Goal: Information Seeking & Learning: Learn about a topic

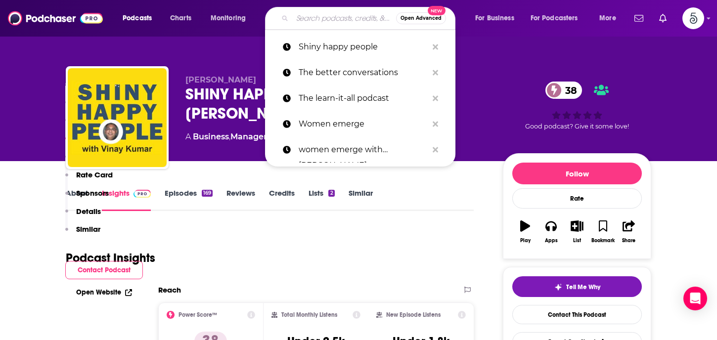
click at [334, 23] on input "Search podcasts, credits, & more..." at bounding box center [344, 18] width 104 height 16
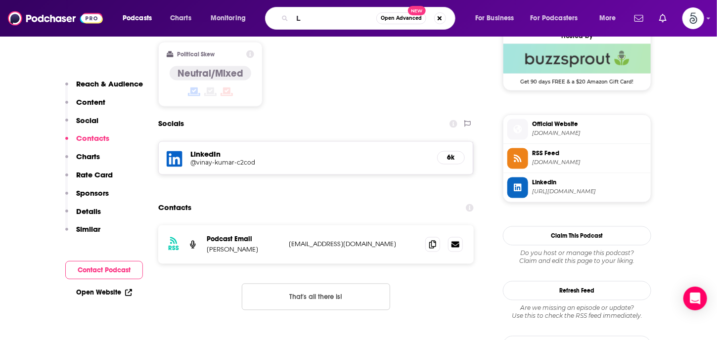
scroll to position [815, 0]
type input "Living chronic"
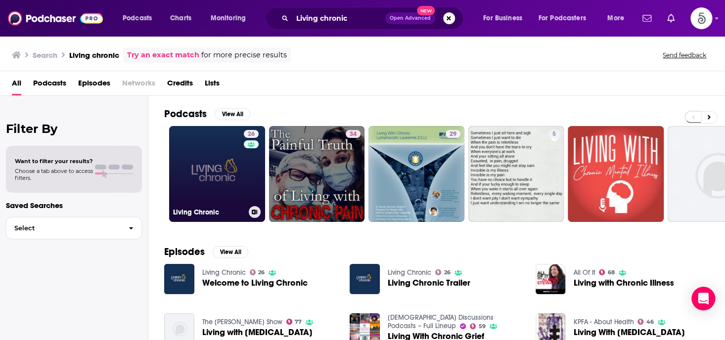
click at [211, 155] on link "26 Living Chronic" at bounding box center [217, 174] width 96 height 96
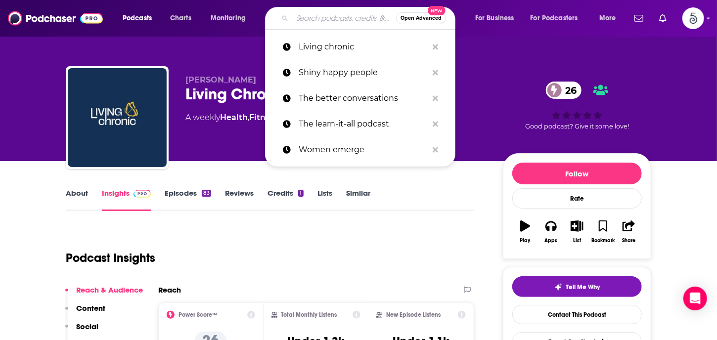
click at [300, 18] on input "Search podcasts, credits, & more..." at bounding box center [344, 18] width 104 height 16
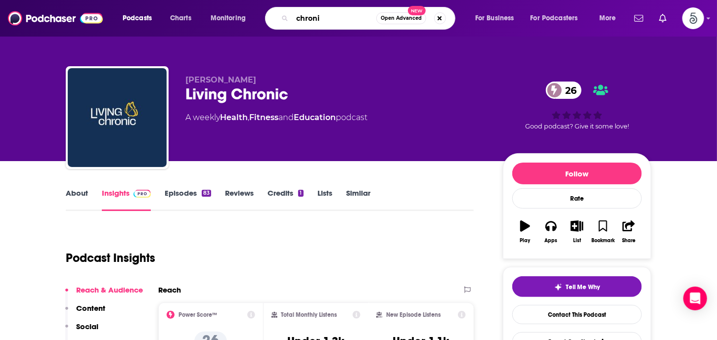
type input "chronic"
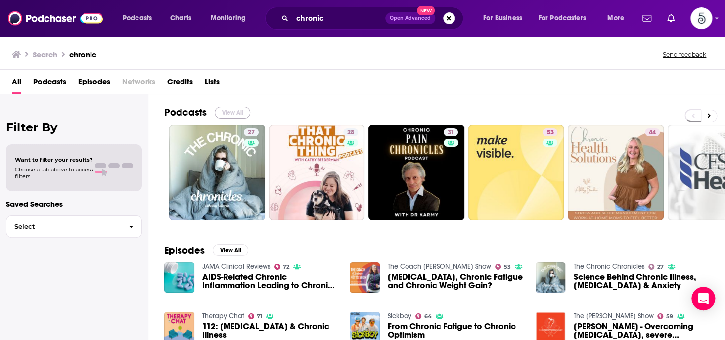
click at [236, 110] on button "View All" at bounding box center [233, 113] width 36 height 12
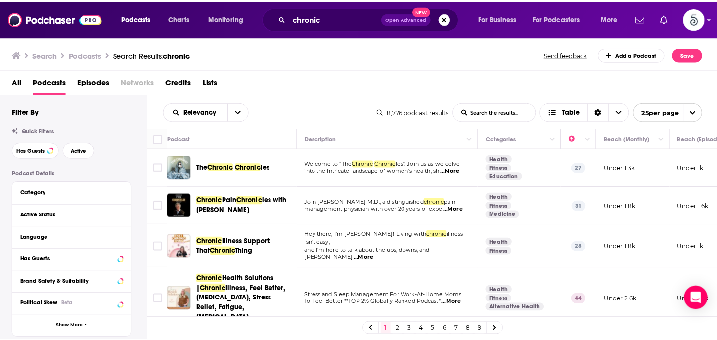
scroll to position [45, 0]
